Goal: Contribute content: Add original content to the website for others to see

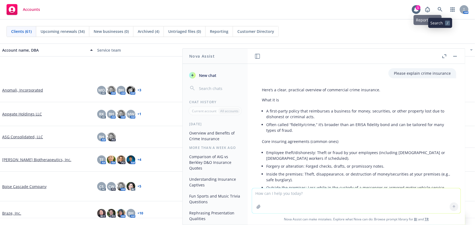
scroll to position [1100, 0]
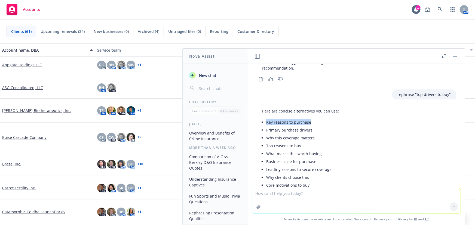
click at [457, 57] on button "button" at bounding box center [455, 56] width 7 height 7
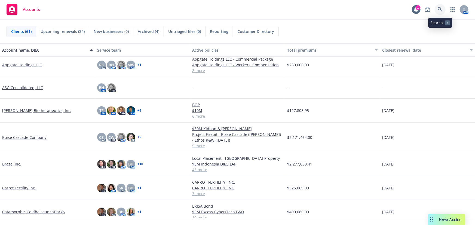
click at [440, 11] on icon at bounding box center [440, 9] width 5 height 5
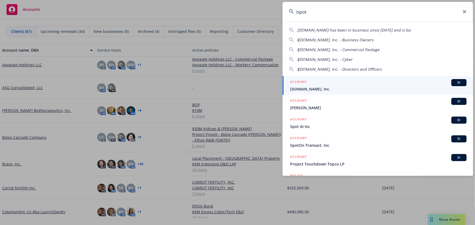
type input "ispot"
click at [309, 87] on span "[DOMAIN_NAME], Inc." at bounding box center [378, 89] width 176 height 6
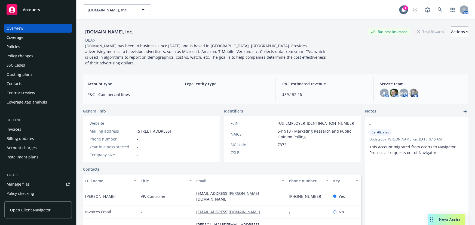
click at [25, 51] on div "Policies" at bounding box center [38, 46] width 63 height 9
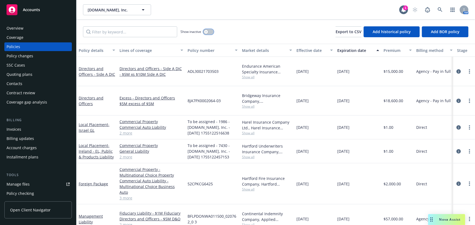
click at [207, 32] on icon "button" at bounding box center [206, 32] width 2 height 2
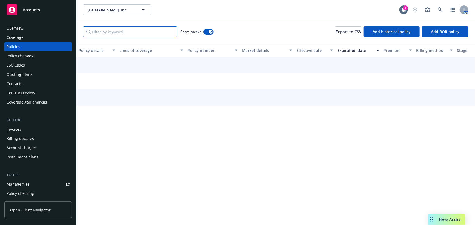
click at [123, 32] on input "Filter by keyword..." at bounding box center [130, 31] width 94 height 11
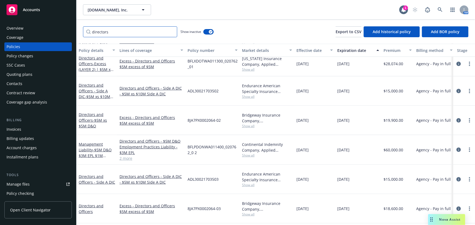
scroll to position [162, 0]
type input "directors"
click at [102, 146] on span "- $5M D&O $3M EPL $1M Fiduciary $1M Crime" at bounding box center [95, 157] width 33 height 22
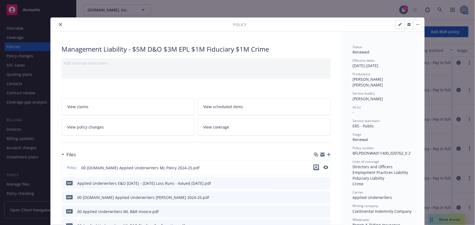
click at [314, 166] on icon "download file" at bounding box center [316, 167] width 4 height 4
click at [59, 23] on icon "close" at bounding box center [60, 24] width 3 height 3
click at [443, 11] on div "Policy Management Liability - $5M D&O $3M EPL $1M Fiduciary $1M Crime Add inter…" at bounding box center [237, 112] width 475 height 225
click at [57, 26] on button "close" at bounding box center [60, 24] width 7 height 7
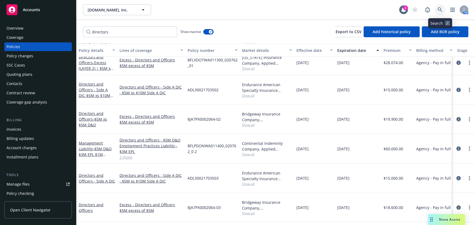
click at [440, 10] on icon at bounding box center [440, 9] width 5 height 5
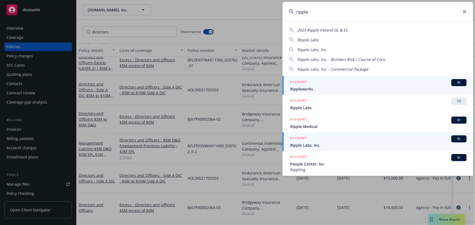
type input "ripple"
click at [331, 141] on div "ACCOUNT BI" at bounding box center [378, 139] width 176 height 7
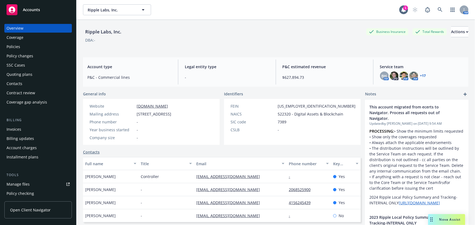
click at [35, 47] on div "Policies" at bounding box center [38, 46] width 63 height 9
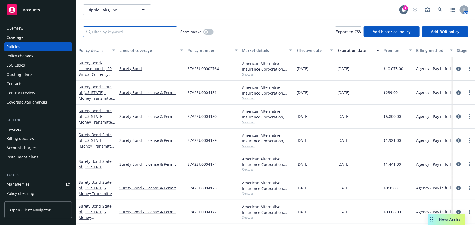
click at [143, 31] on input "Filter by keyword..." at bounding box center [130, 31] width 94 height 11
type input "b"
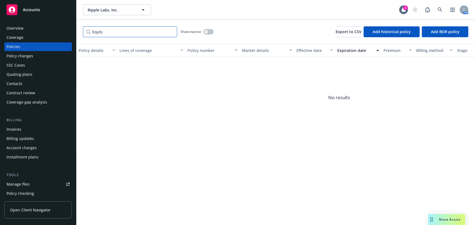
drag, startPoint x: 146, startPoint y: 32, endPoint x: 0, endPoint y: 30, distance: 146.2
click at [2, 30] on div "Accounts Overview Coverage Policies Policy changes SSC Cases Quoting plans Cont…" at bounding box center [237, 112] width 475 height 225
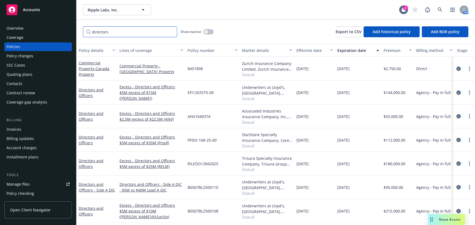
type input "directors"
click at [208, 34] on button "button" at bounding box center [208, 31] width 10 height 5
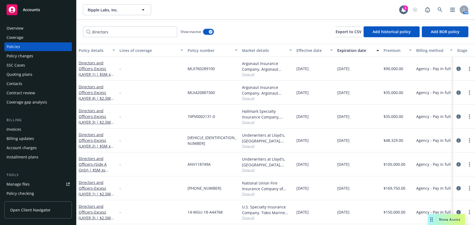
click at [208, 32] on button "button" at bounding box center [208, 31] width 10 height 5
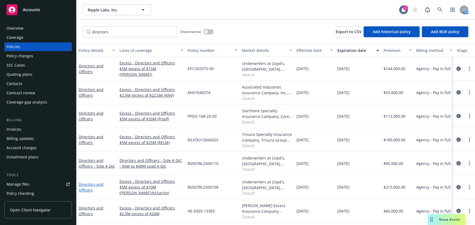
click at [94, 184] on link "Directors and Officers" at bounding box center [91, 187] width 25 height 11
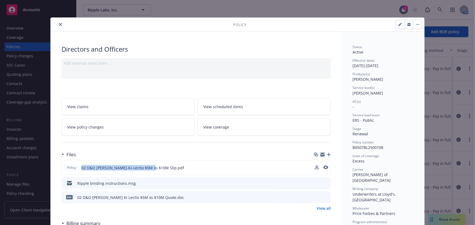
drag, startPoint x: 147, startPoint y: 167, endPoint x: 79, endPoint y: 167, distance: 67.5
click at [81, 167] on span "02 D&O [PERSON_NAME]-Ki-Lectio $5M xs $10M Slip.pdf" at bounding box center [132, 168] width 103 height 6
copy span "02 D&O [PERSON_NAME]-Ki-Lectio $5M xs $10M"
click at [327, 154] on icon "button" at bounding box center [329, 155] width 4 height 4
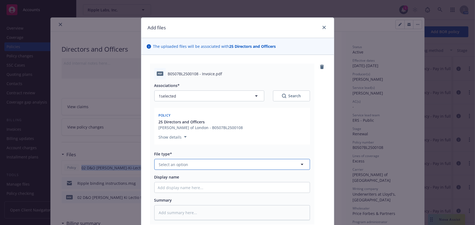
click at [199, 166] on button "Select an option" at bounding box center [232, 164] width 156 height 11
type input "invoice"
click at [193, 190] on div "Invoice - Third Party" at bounding box center [232, 194] width 155 height 14
click at [198, 185] on input "Display name" at bounding box center [232, 188] width 155 height 10
paste input "02 D&O [PERSON_NAME]-Ki-Lectio $5M xs $10M"
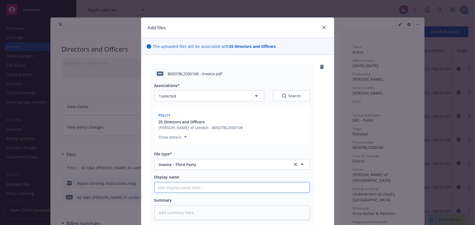
type textarea "x"
type input "02 D&O [PERSON_NAME]-Ki-Lectio $5M xs $10M"
type textarea "x"
type input "02 D&O [PERSON_NAME]-Ki-Lectio $5M xs $10M"
type textarea "x"
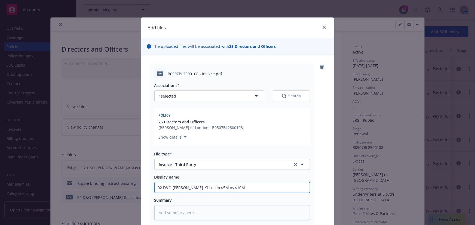
type input "02 D&O [PERSON_NAME]-Ki-Lectio $5M xs $10M D"
type textarea "x"
type input "02 D&O [PERSON_NAME]-Ki-Lectio $5M xs $10M De"
type textarea "x"
type input "02 D&O [PERSON_NAME]-Ki-Lectio $5M xs $10M Den"
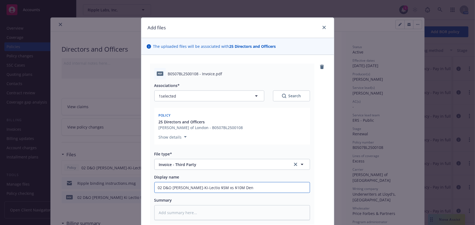
type textarea "x"
type input "02 D&O [PERSON_NAME]-Ki-Lectio $5M xs $10M De"
type textarea "x"
type input "02 D&O [PERSON_NAME]-Ki-Lectio $5M xs $10M Deb"
type textarea "x"
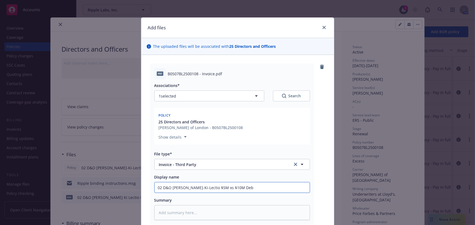
type input "02 D&O [PERSON_NAME]-Ki-Lectio $5M xs $10M [PERSON_NAME]"
type textarea "x"
type input "02 D&O [PERSON_NAME]-Ki-Lectio $5M xs $10M Debit"
type textarea "x"
type input "02 D&O [PERSON_NAME]-Ki-Lectio $5M xs $10M Debit"
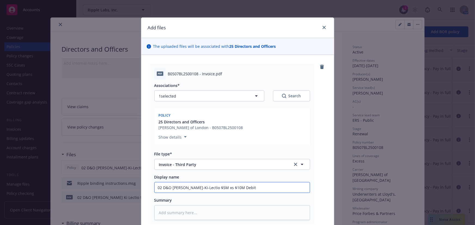
type textarea "x"
type input "02 D&O [PERSON_NAME]-Ki-Lectio $5M xs $10M Debit n"
type textarea "x"
type input "02 D&O [PERSON_NAME]-Ki-Lectio $5M xs $10M Debit no"
type textarea "x"
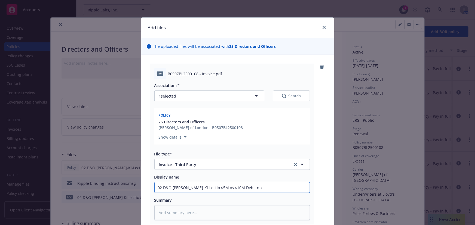
type input "02 D&O [PERSON_NAME]-Ki-Lectio $5M xs $10M Debit not"
type textarea "x"
type input "02 D&O [PERSON_NAME]-Ki-Lectio $5M xs $10M Debit note"
type textarea "x"
type input "02 D&O [PERSON_NAME]-Ki-Lectio $5M xs $10M Debit note"
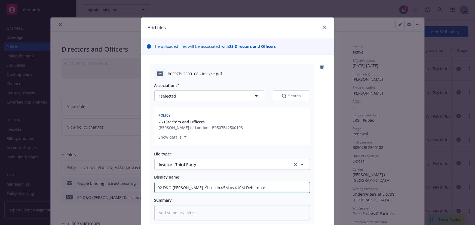
type textarea "x"
type input "02 D&O [PERSON_NAME]-Ki-Lectio $5M xs $10M Debit note ("
type textarea "x"
type input "02 D&O [PERSON_NAME]-Ki-Lectio $5M xs $10M Debit note (i"
type textarea "x"
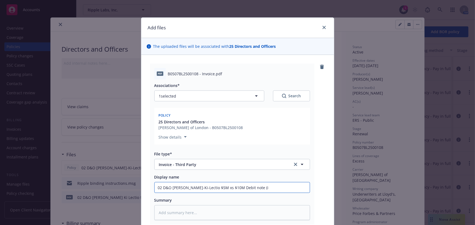
type input "02 D&O [PERSON_NAME]-Ki-Lectio $5M xs $10M Debit note (in"
type textarea "x"
type input "02 D&O [PERSON_NAME]-Ki-Lectio $5M xs $10M Debit note (inv"
type textarea "x"
type input "02 D&O [PERSON_NAME]-Ki-Lectio $5M xs $10M Debit note (invo"
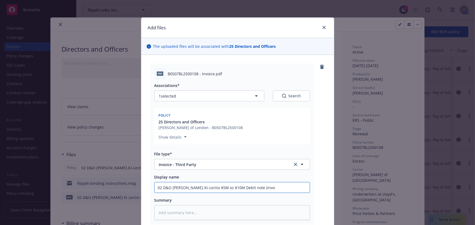
type textarea "x"
type input "02 D&O [PERSON_NAME]-Ki-Lectio $5M xs $10M Debit note (invoic"
type textarea "x"
type input "02 D&O [PERSON_NAME]-Ki-Lectio $5M xs $10M Debit note (invoice"
type textarea "x"
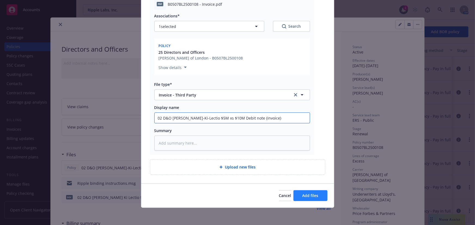
type input "02 D&O [PERSON_NAME]-Ki-Lectio $5M xs $10M Debit note (invoice)"
click at [308, 194] on span "Add files" at bounding box center [310, 195] width 16 height 5
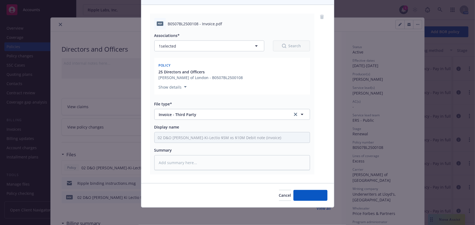
scroll to position [50, 0]
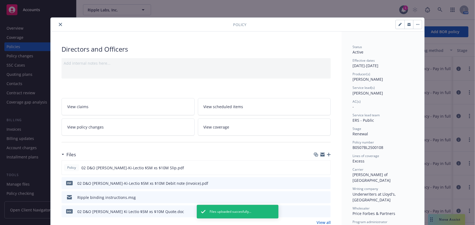
click at [60, 25] on icon "close" at bounding box center [60, 24] width 3 height 3
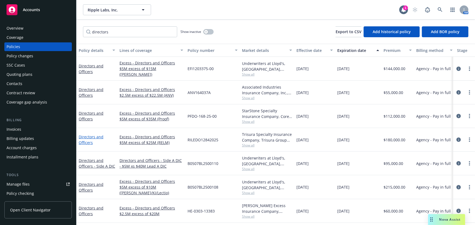
click at [99, 137] on link "Directors and Officers" at bounding box center [91, 139] width 25 height 11
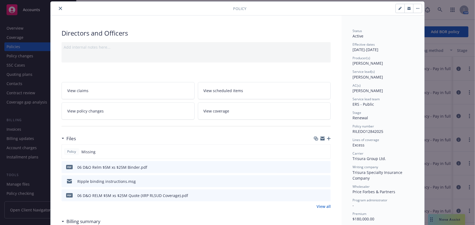
scroll to position [24, 0]
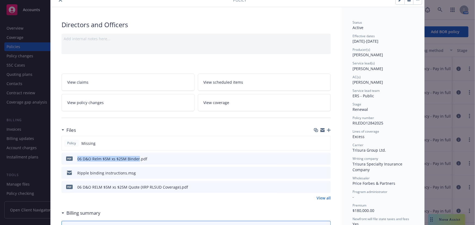
drag, startPoint x: 136, startPoint y: 158, endPoint x: 76, endPoint y: 158, distance: 60.1
click at [77, 158] on div "06 D&O Relm $5M xs $25M Binder.pdf" at bounding box center [112, 159] width 70 height 6
copy div "06 D&O Relm $5M xs $25M Binder"
click at [327, 130] on icon "button" at bounding box center [329, 130] width 4 height 4
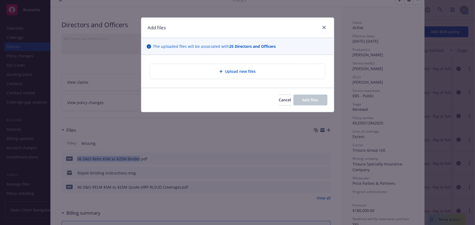
type textarea "x"
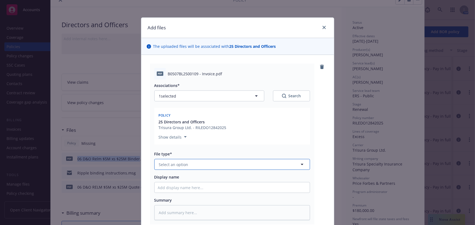
click at [204, 167] on button "Select an option" at bounding box center [232, 164] width 156 height 11
type input "invoice"
click at [221, 194] on div "Invoice - Third Party" at bounding box center [232, 195] width 149 height 8
click at [213, 185] on input "Display name" at bounding box center [232, 188] width 155 height 10
paste input "06 D&O Relm $5M xs $25M Binder"
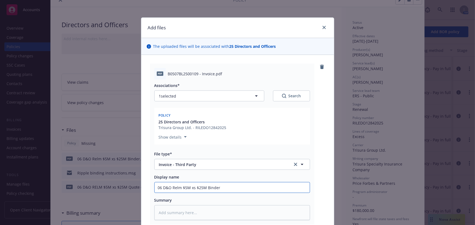
type textarea "x"
type input "06 D&O Relm $5M xs $25M Binder"
click at [211, 190] on input "06 D&O Relm $5M xs $25M Binder" at bounding box center [232, 188] width 155 height 10
type textarea "x"
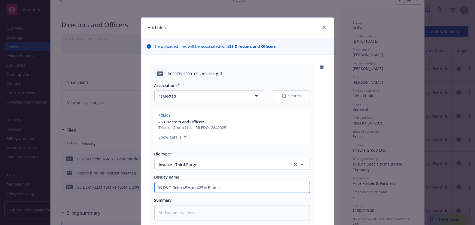
type input "06 D&O Relm $5M xs $25M D"
type textarea "x"
type input "06 D&O Relm $5M xs $25M De"
type textarea "x"
type input "06 D&O Relm $5M xs $25M Deb"
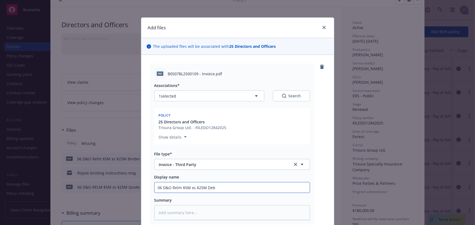
type textarea "x"
type input "06 D&O Relm $5M xs $25M [PERSON_NAME]"
type textarea "x"
type input "06 D&O Relm $5M xs $25M Debit"
type textarea "x"
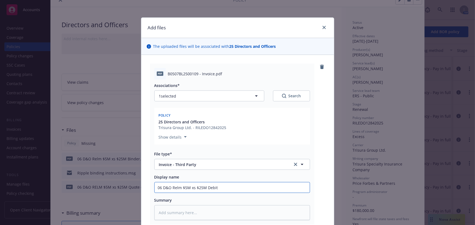
type input "06 D&O Relm $5M xs $25M Debit"
type textarea "x"
type input "06 D&O Relm $5M xs $25M Debit N"
type textarea "x"
type input "06 D&O Relm $5M xs $25M Debit No"
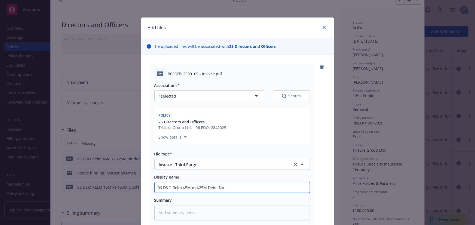
type textarea "x"
type input "06 D&O Relm $5M xs $25M Debit Not"
type textarea "x"
type input "06 D&O Relm $5M xs $25M Debit Note"
type textarea "x"
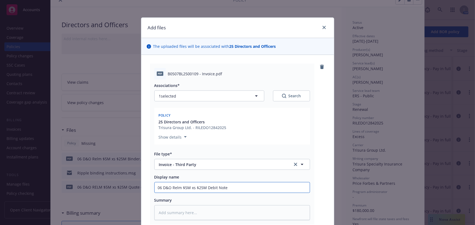
type input "06 D&O Relm $5M xs $25M Debit Note"
type textarea "x"
type input "06 D&O Relm $5M xs $25M Debit Note ("
type textarea "x"
type input "06 D&O Relm $5M xs $25M Debit Note (i"
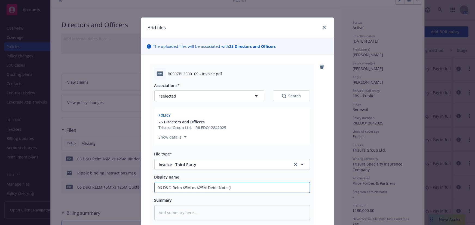
type textarea "x"
type input "06 D&O Relm $5M xs $25M Debit Note (in"
type textarea "x"
type input "06 D&O Relm $5M xs $25M Debit Note (inv"
type textarea "x"
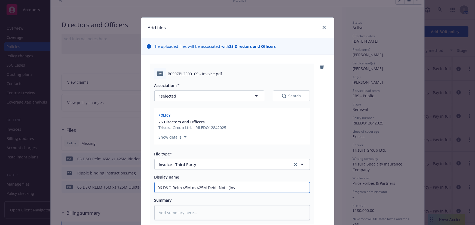
type input "06 D&O Relm $5M xs $25M Debit Note (invo"
type textarea "x"
type input "06 D&O Relm $5M xs $25M Debit Note (invoi"
type textarea "x"
type input "06 D&O Relm $5M xs $25M Debit Note (invoic"
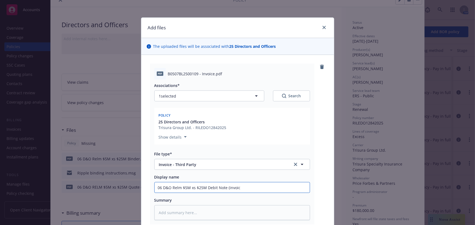
type textarea "x"
type input "06 D&O Relm $5M xs $25M Debit Note (invoice"
type textarea "x"
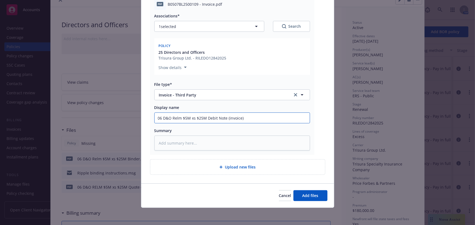
type input "06 D&O Relm $5M xs $25M Debit Note (invoice)"
click at [299, 201] on div "Cancel Add files" at bounding box center [237, 196] width 193 height 24
click at [303, 198] on span "Add files" at bounding box center [310, 195] width 16 height 5
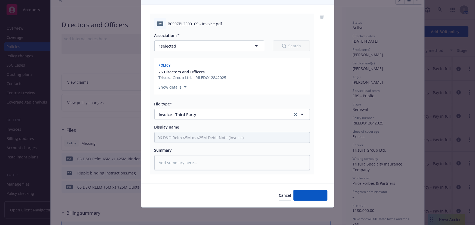
scroll to position [50, 0]
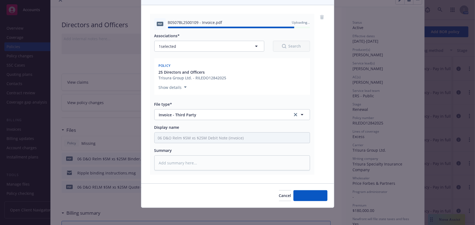
type textarea "x"
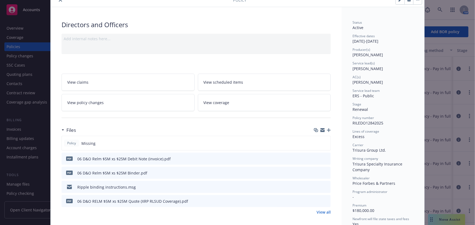
scroll to position [0, 0]
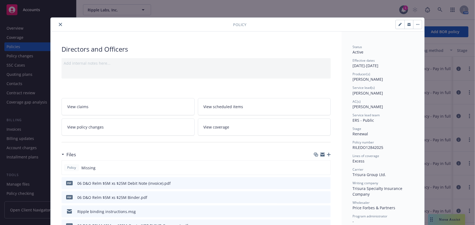
click at [59, 24] on icon "close" at bounding box center [60, 24] width 3 height 3
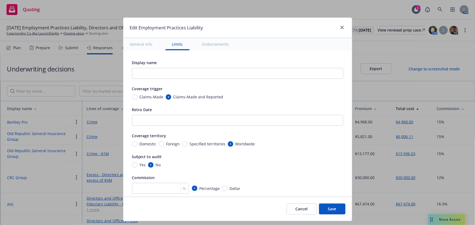
scroll to position [225, 0]
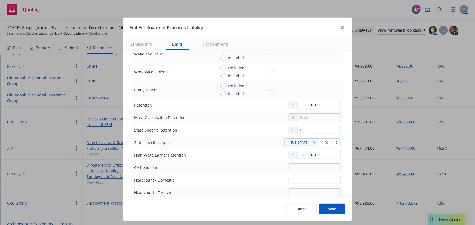
click at [334, 210] on button "Save" at bounding box center [332, 209] width 26 height 11
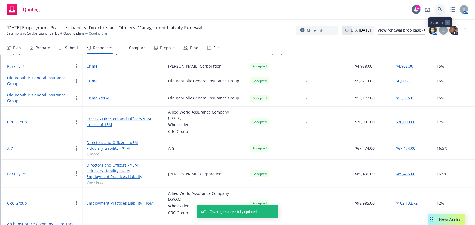
click at [442, 9] on icon at bounding box center [440, 9] width 5 height 5
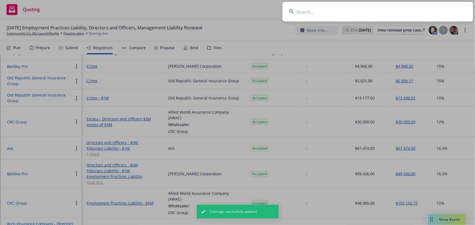
type input "c"
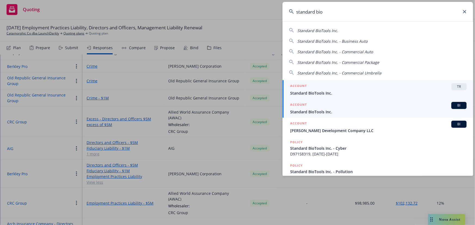
type input "standard bio"
click at [403, 108] on div "ACCOUNT BI" at bounding box center [378, 105] width 176 height 7
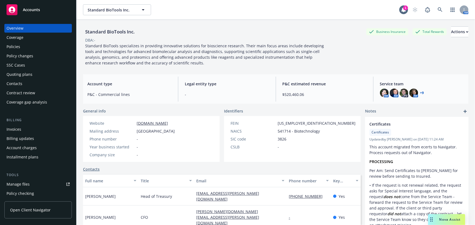
click at [16, 49] on div "Policies" at bounding box center [14, 46] width 14 height 9
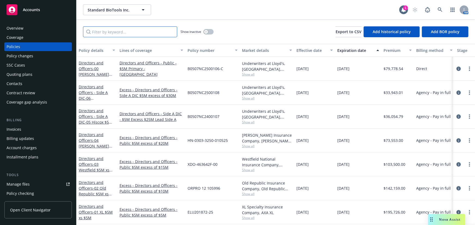
click at [127, 32] on input "Filter by keyword..." at bounding box center [130, 31] width 94 height 11
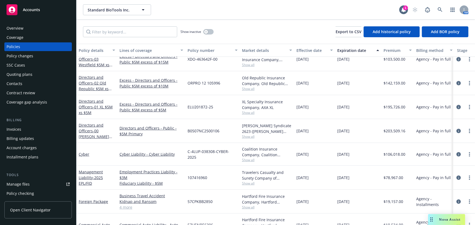
click at [89, 128] on div "Directors and Officers - 00 Beazley $5M Primary" at bounding box center [97, 130] width 36 height 17
click at [90, 133] on link "Directors and Officers - 00 Beazley $5M Primary" at bounding box center [94, 134] width 30 height 22
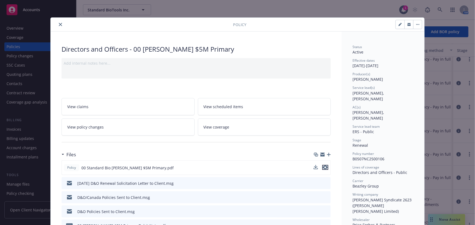
click at [325, 167] on icon "preview file" at bounding box center [325, 168] width 5 height 4
